Goal: Use online tool/utility: Utilize a website feature to perform a specific function

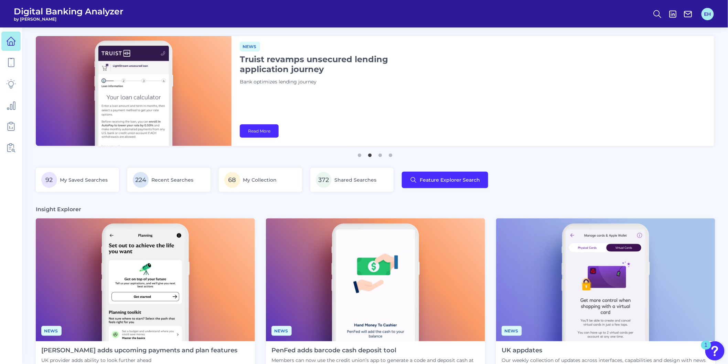
click at [709, 10] on button "EH" at bounding box center [707, 14] width 12 height 12
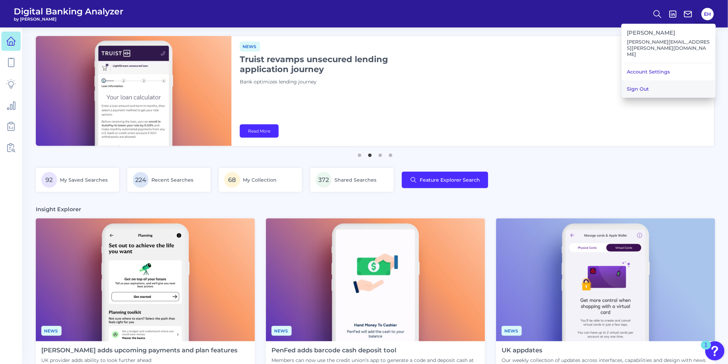
click at [646, 80] on button "Sign Out" at bounding box center [668, 88] width 94 height 17
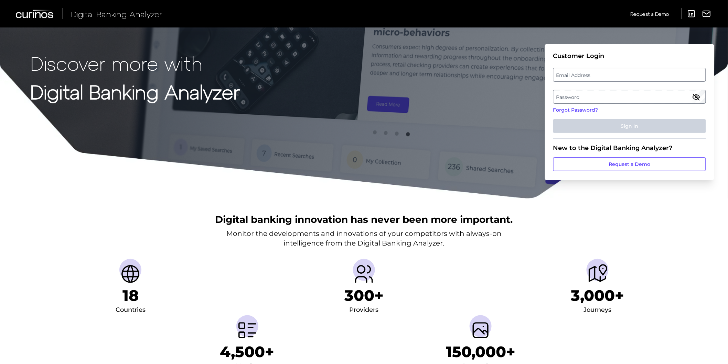
click at [577, 77] on label "Email Address" at bounding box center [629, 75] width 152 height 12
click at [577, 77] on input "email" at bounding box center [629, 75] width 153 height 14
click at [581, 76] on input "Email Address" at bounding box center [629, 75] width 153 height 14
type input "[PERSON_NAME][EMAIL_ADDRESS][PERSON_NAME][DOMAIN_NAME]"
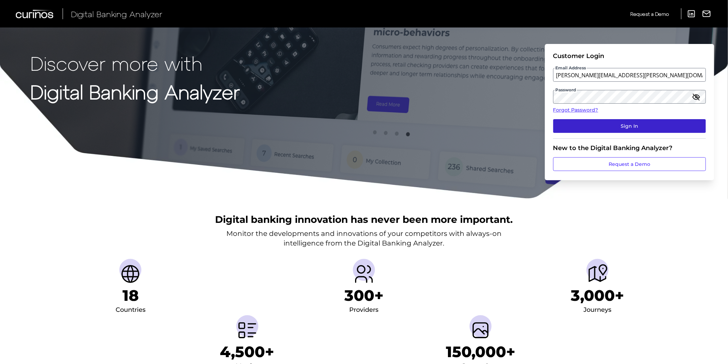
click at [596, 128] on button "Sign In" at bounding box center [629, 126] width 153 height 14
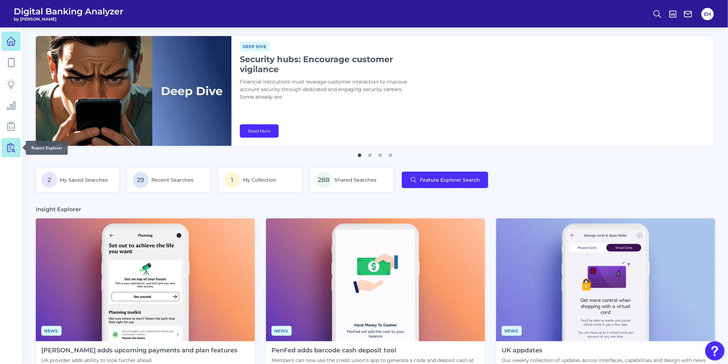
click at [6, 152] on icon at bounding box center [11, 148] width 10 height 10
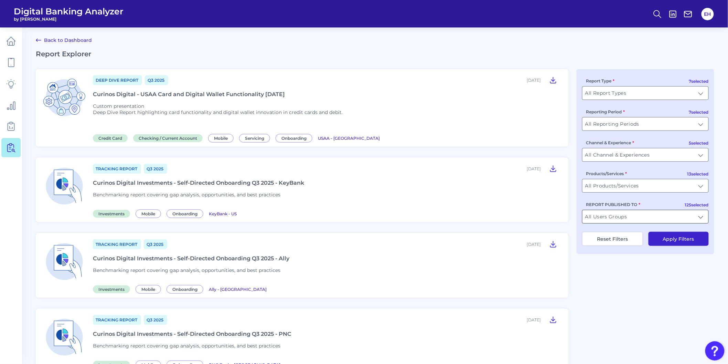
click at [636, 222] on input "All Users Groups" at bounding box center [645, 216] width 126 height 13
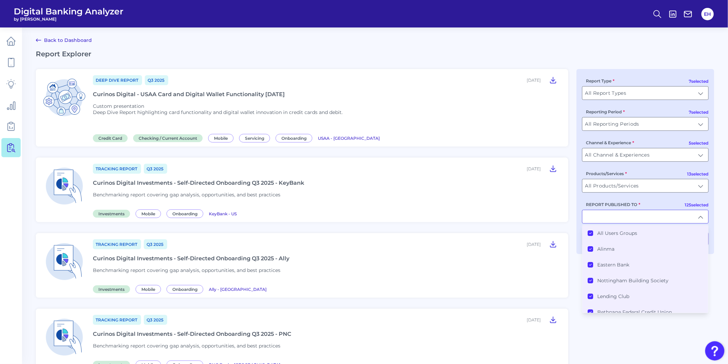
click at [597, 237] on label "All Users Groups" at bounding box center [617, 233] width 40 height 6
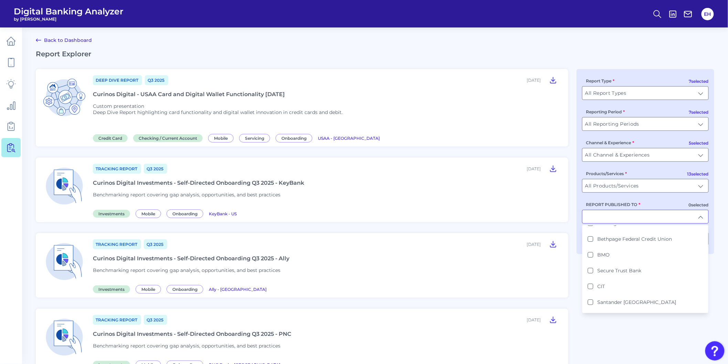
scroll to position [76, 0]
click at [618, 215] on input "REPORT PUBLISHED TO" at bounding box center [645, 216] width 126 height 13
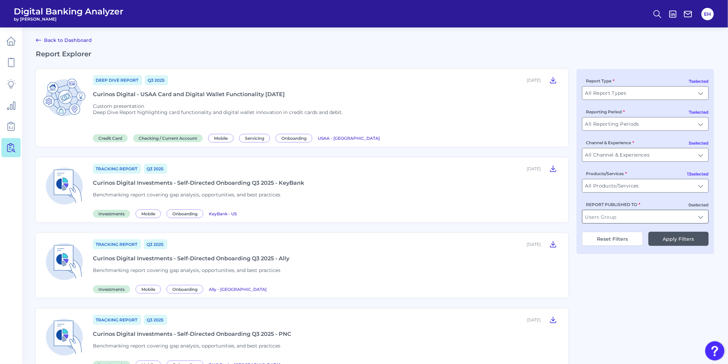
click at [620, 219] on input "REPORT PUBLISHED TO" at bounding box center [645, 216] width 126 height 13
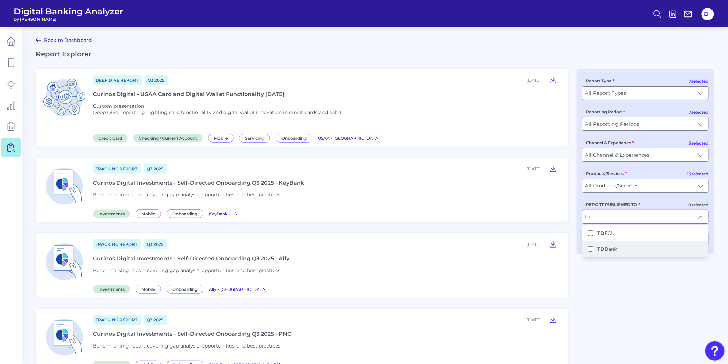
click at [607, 250] on label "TD Bank" at bounding box center [607, 249] width 20 height 6
type input "TD Bank"
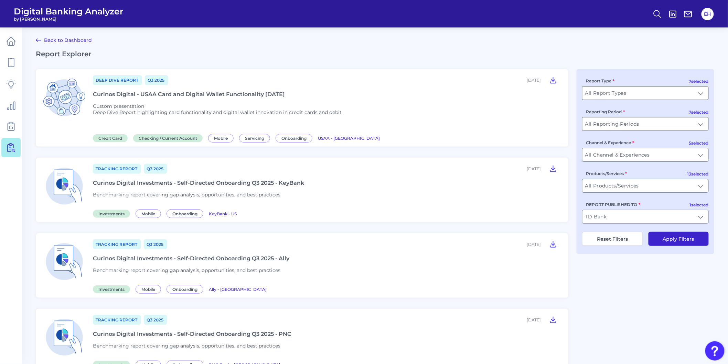
click at [680, 242] on button "Apply Filters" at bounding box center [678, 239] width 60 height 14
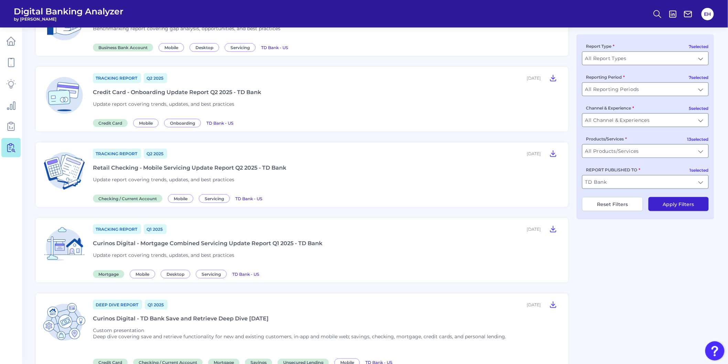
scroll to position [267, 0]
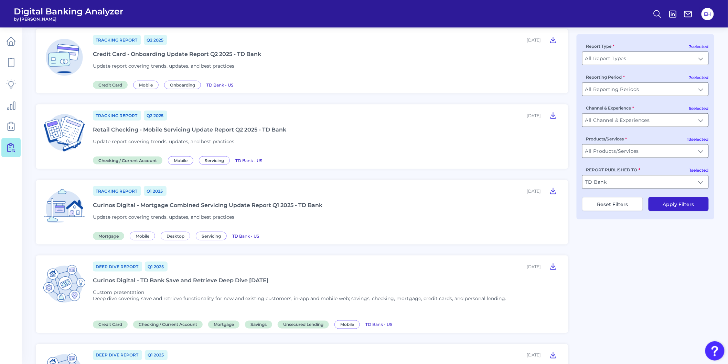
click at [206, 291] on div "Deep Dive Report Q1 [DATE], 2025 Curinos Digital - TD Bank Save and Retrieve De…" at bounding box center [326, 294] width 467 height 67
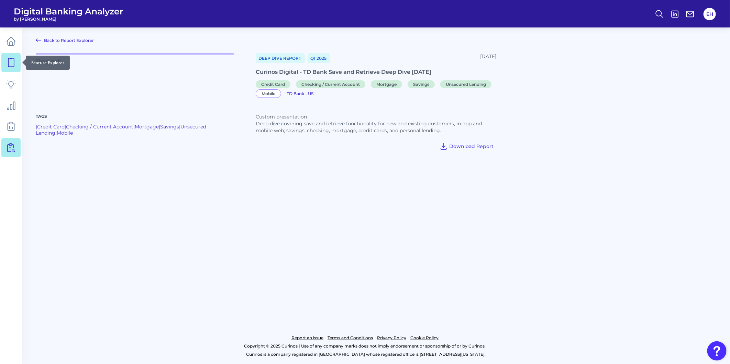
click at [7, 62] on icon at bounding box center [11, 63] width 10 height 10
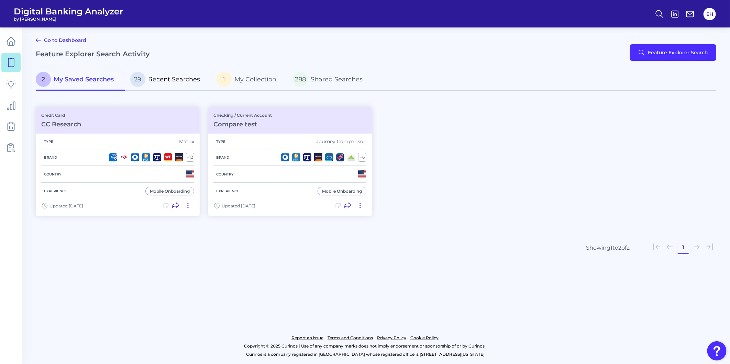
click at [200, 79] on span "Recent Searches" at bounding box center [174, 80] width 52 height 8
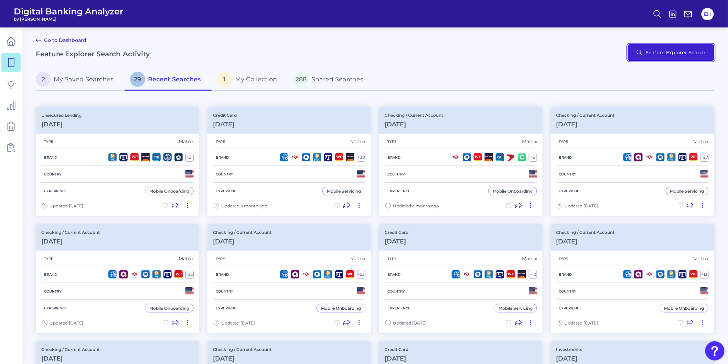
click at [671, 48] on button "Feature Explorer Search" at bounding box center [671, 52] width 86 height 17
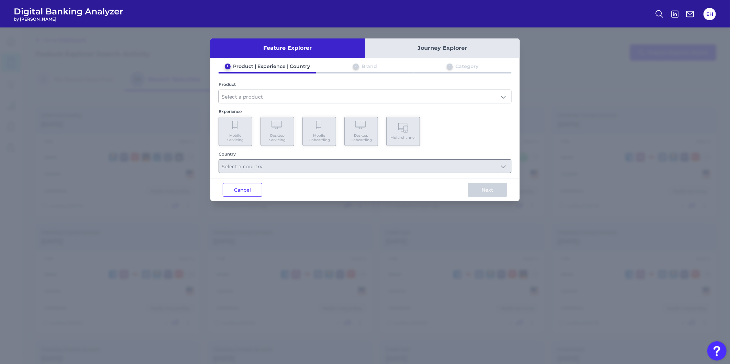
click at [276, 94] on input "text" at bounding box center [365, 96] width 292 height 13
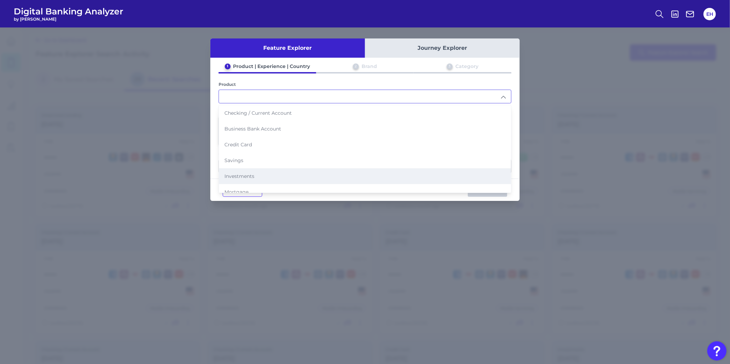
click at [272, 169] on li "Investments" at bounding box center [365, 176] width 292 height 16
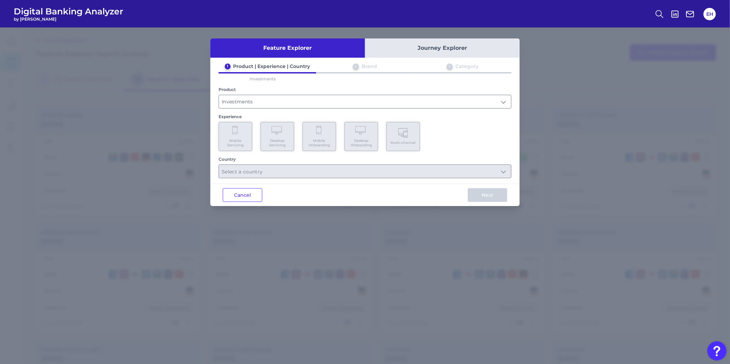
type input "Investments"
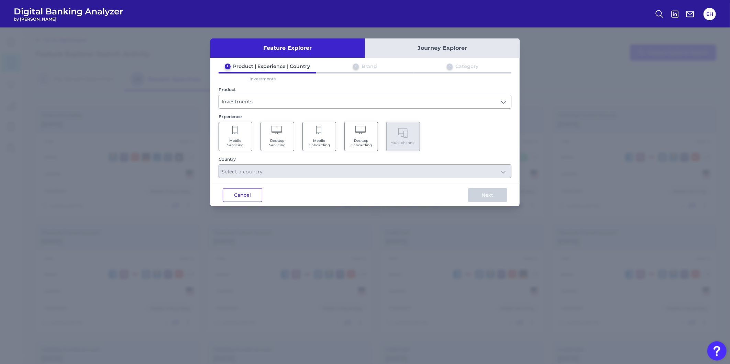
click at [319, 142] on span "Mobile Onboarding" at bounding box center [319, 143] width 26 height 9
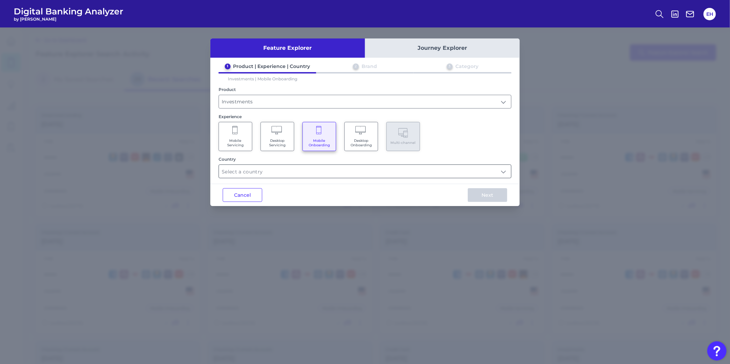
click at [297, 173] on input "text" at bounding box center [365, 171] width 292 height 13
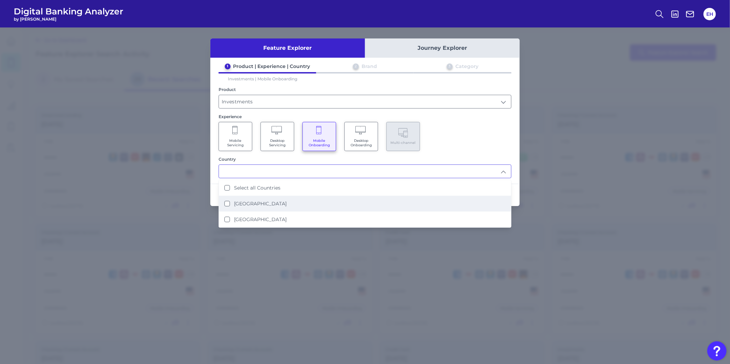
click at [272, 203] on li "[GEOGRAPHIC_DATA]" at bounding box center [365, 204] width 292 height 16
type input "[GEOGRAPHIC_DATA]"
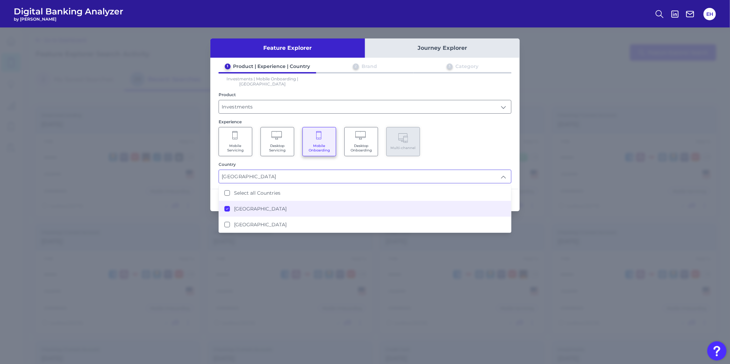
click at [477, 143] on div "Mobile Servicing Desktop Servicing Mobile Onboarding Desktop Onboarding Multi-c…" at bounding box center [365, 141] width 293 height 29
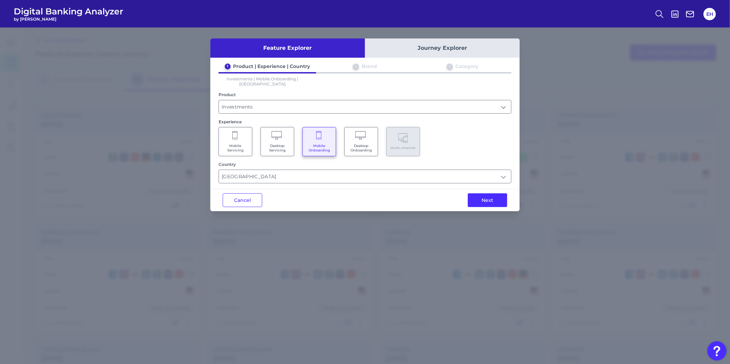
click at [373, 144] on span "Desktop Onboarding" at bounding box center [361, 148] width 26 height 9
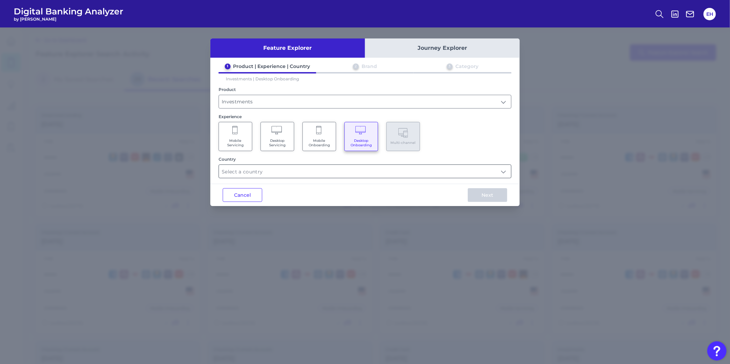
click at [336, 168] on input "text" at bounding box center [365, 171] width 292 height 13
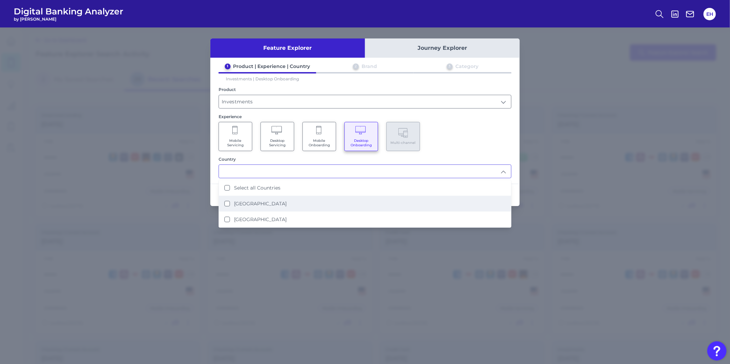
click at [318, 197] on li "[GEOGRAPHIC_DATA]" at bounding box center [365, 204] width 292 height 16
type input "[GEOGRAPHIC_DATA]"
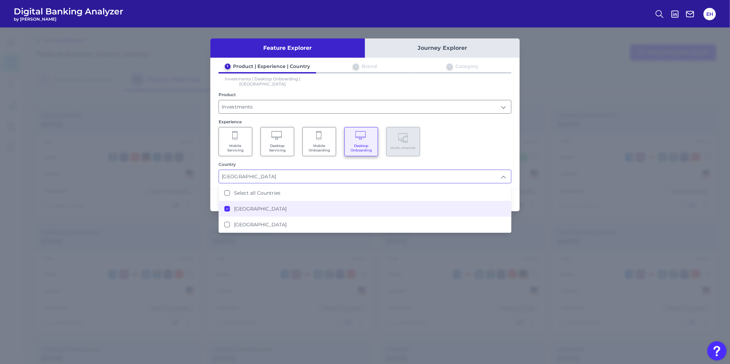
click at [449, 145] on div "Mobile Servicing Desktop Servicing Mobile Onboarding Desktop Onboarding Multi-c…" at bounding box center [365, 141] width 293 height 29
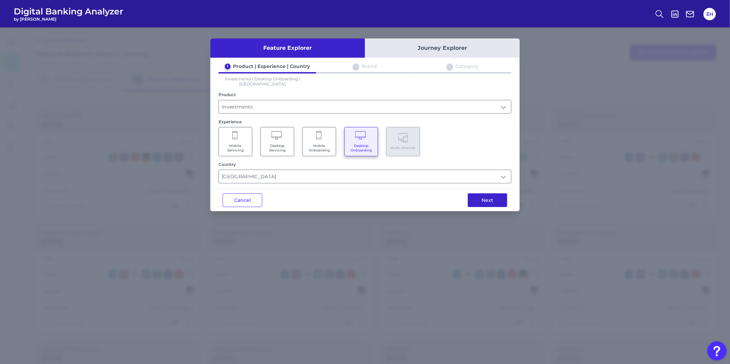
click at [485, 194] on button "Next" at bounding box center [488, 201] width 40 height 14
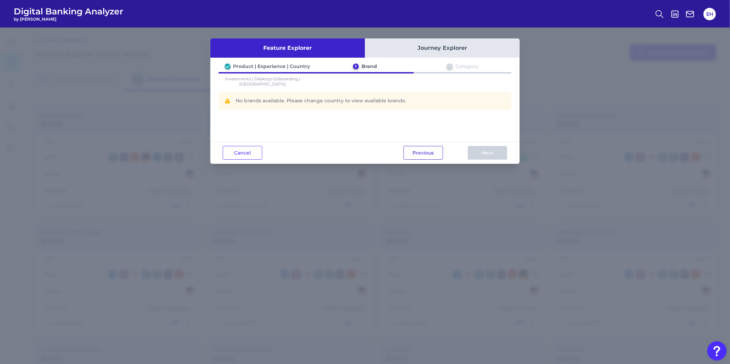
click at [414, 151] on button "Previous" at bounding box center [424, 153] width 40 height 14
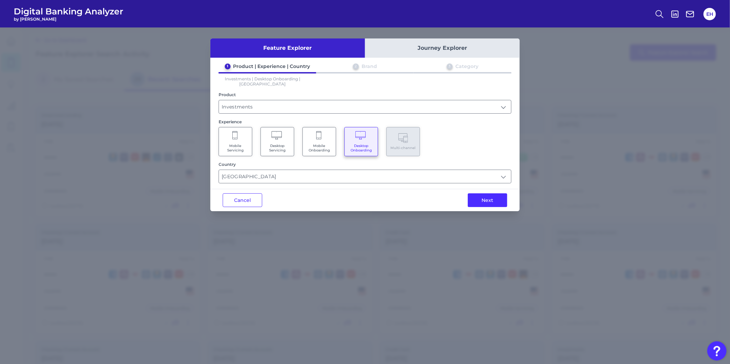
click at [322, 144] on span "Mobile Onboarding" at bounding box center [319, 148] width 26 height 9
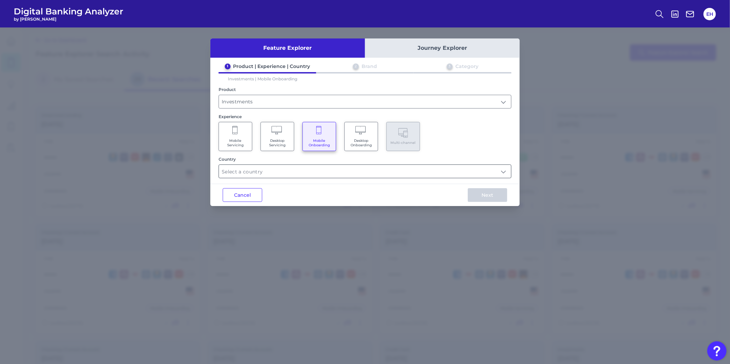
click at [299, 165] on input "text" at bounding box center [365, 171] width 292 height 13
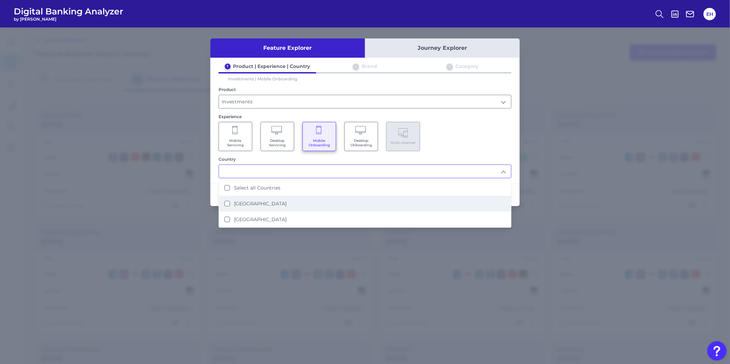
click at [291, 206] on li "[GEOGRAPHIC_DATA]" at bounding box center [365, 204] width 292 height 16
type input "[GEOGRAPHIC_DATA]"
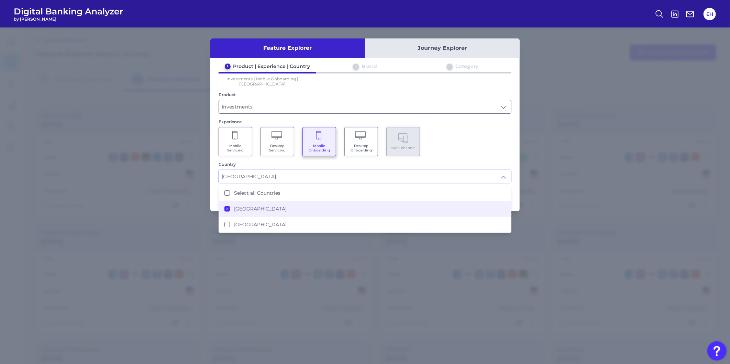
click at [469, 127] on div "Mobile Servicing Desktop Servicing Mobile Onboarding Desktop Onboarding Multi-c…" at bounding box center [365, 141] width 293 height 29
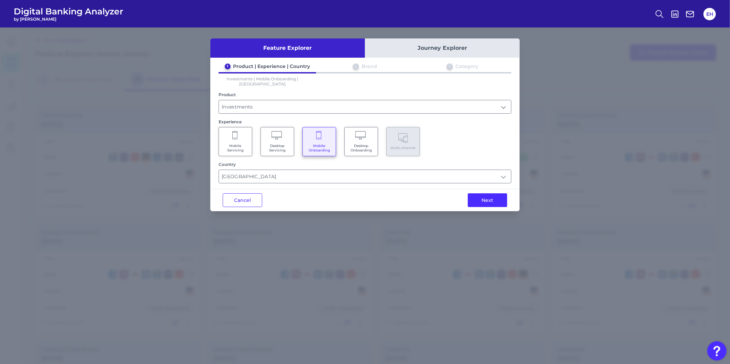
click at [471, 195] on button "Next" at bounding box center [488, 201] width 40 height 14
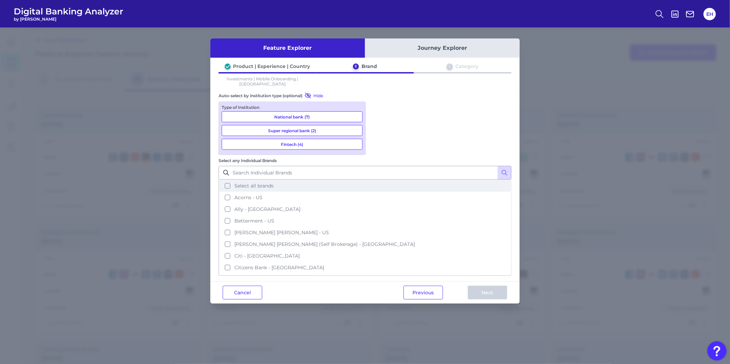
click at [416, 180] on button "Select all brands" at bounding box center [365, 186] width 292 height 12
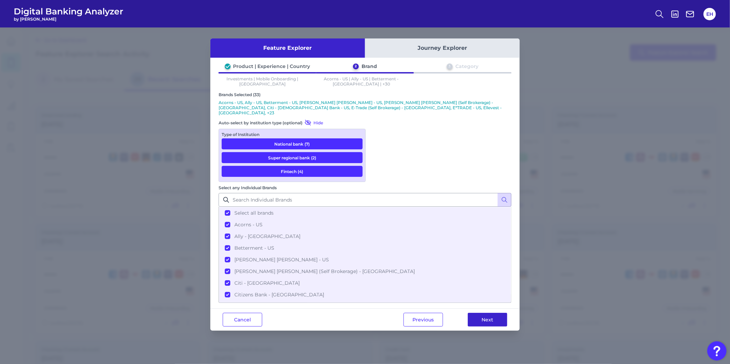
click at [490, 313] on button "Next" at bounding box center [488, 320] width 40 height 14
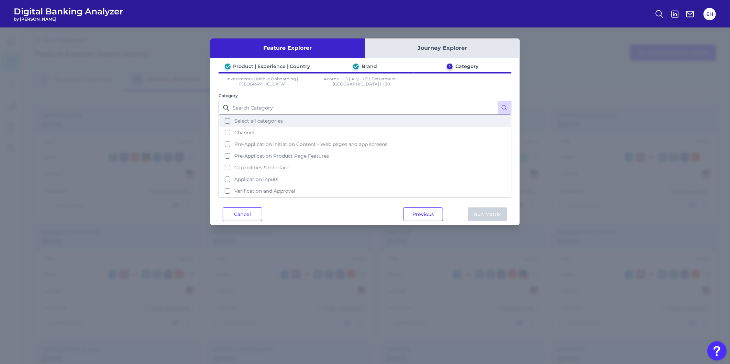
click at [288, 119] on button "Select all categories" at bounding box center [365, 121] width 292 height 12
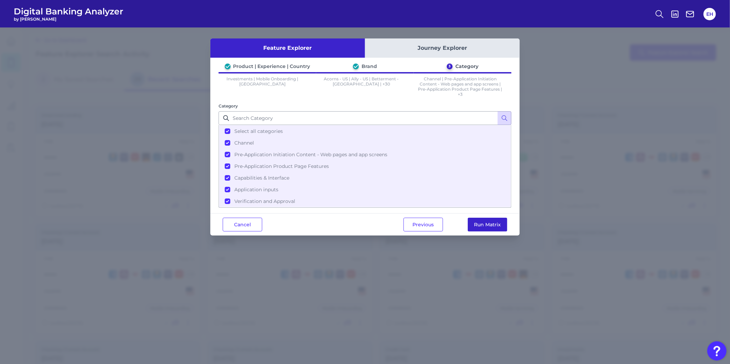
click at [481, 222] on button "Run Matrix" at bounding box center [488, 225] width 40 height 14
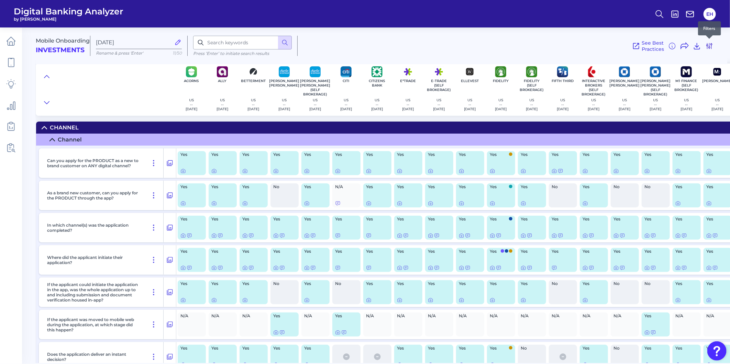
click at [709, 50] on icon at bounding box center [710, 46] width 8 height 8
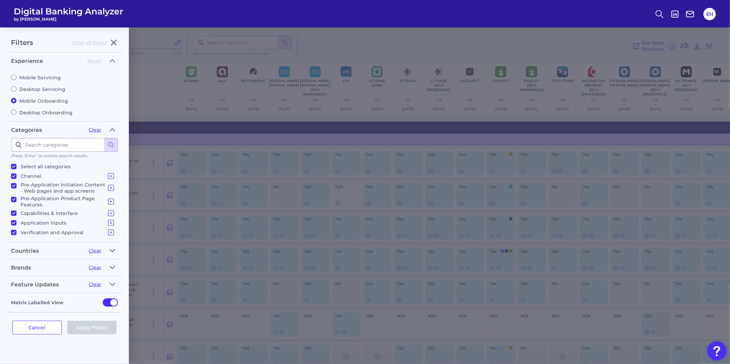
click at [47, 76] on label "Mobile Servicing" at bounding box center [64, 78] width 107 height 6
click at [17, 76] on input "Mobile Servicing" at bounding box center [14, 78] width 6 height 6
radio input "true"
radio input "false"
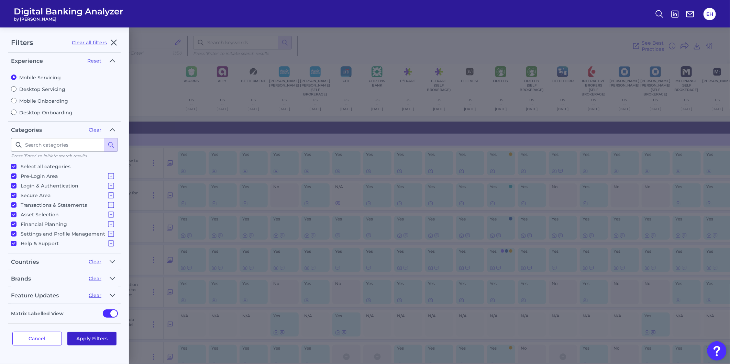
click at [93, 336] on button "Apply Filters" at bounding box center [92, 339] width 50 height 14
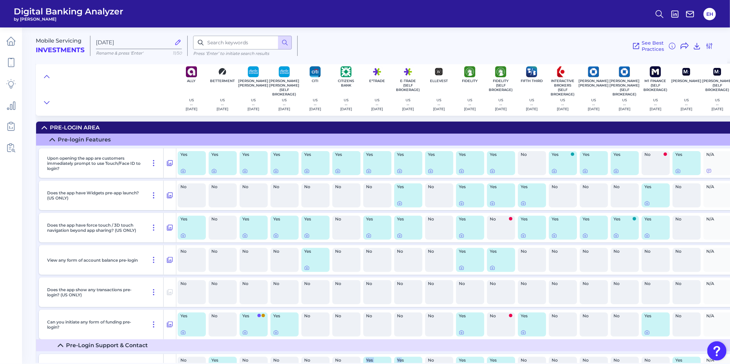
drag, startPoint x: 357, startPoint y: 363, endPoint x: 403, endPoint y: 366, distance: 46.8
click at [403, 364] on html "Digital Banking Analyzer by Curinos EH Mobile Servicing Investments [DATE] Rena…" at bounding box center [365, 182] width 730 height 364
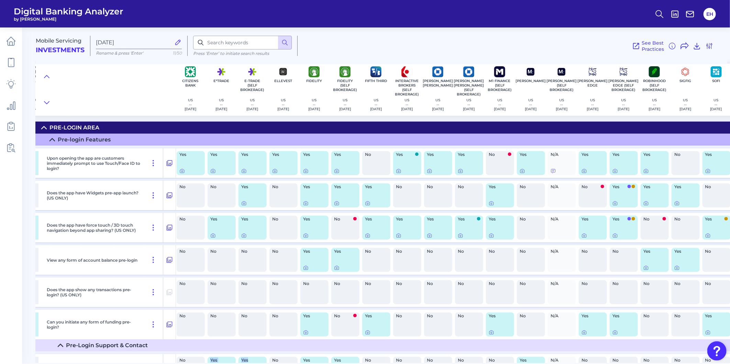
scroll to position [0, 176]
